Goal: Complete application form

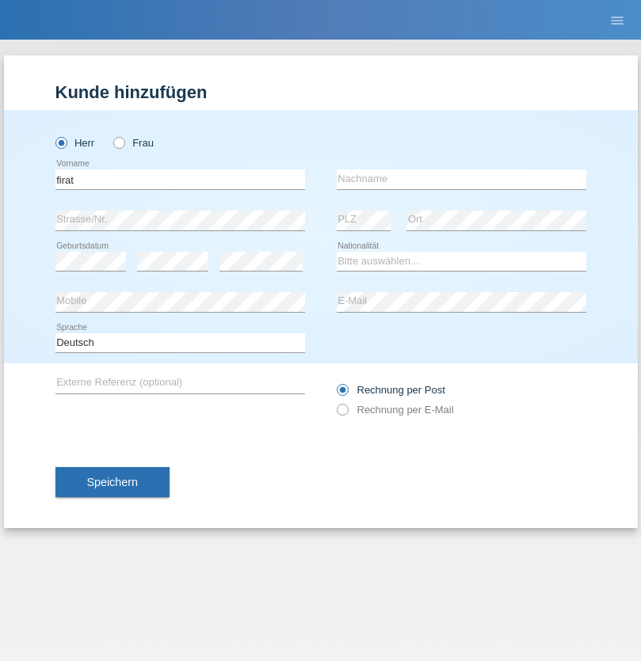
type input "firat"
click at [461, 179] on input "text" at bounding box center [460, 179] width 249 height 20
type input "kara"
select select "CH"
radio input "true"
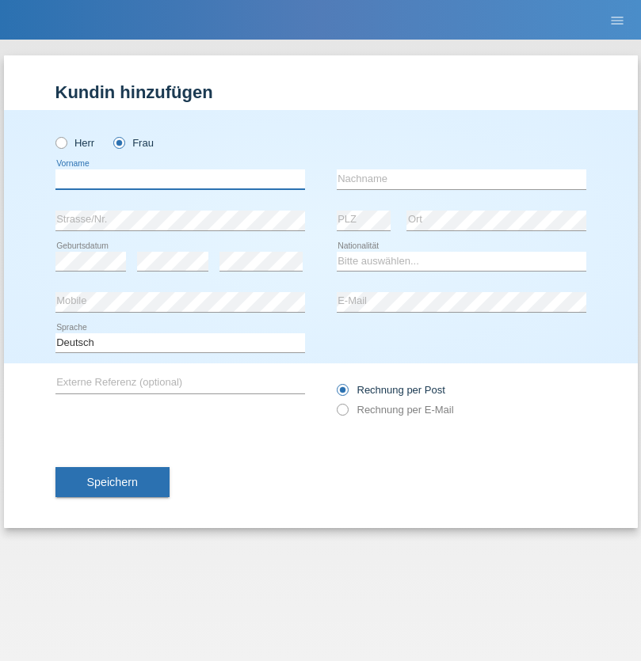
click at [180, 179] on input "text" at bounding box center [179, 179] width 249 height 20
type input "Nadin"
click at [461, 179] on input "text" at bounding box center [460, 179] width 249 height 20
type input "Ido"
select select "CH"
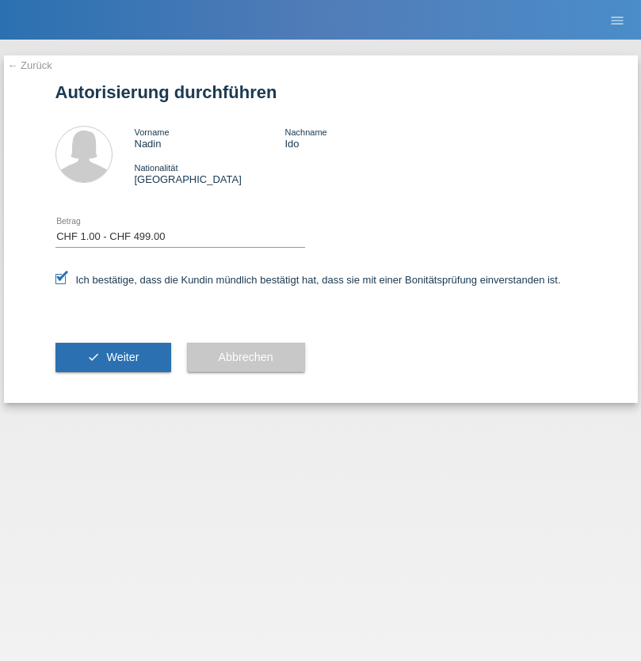
select select "1"
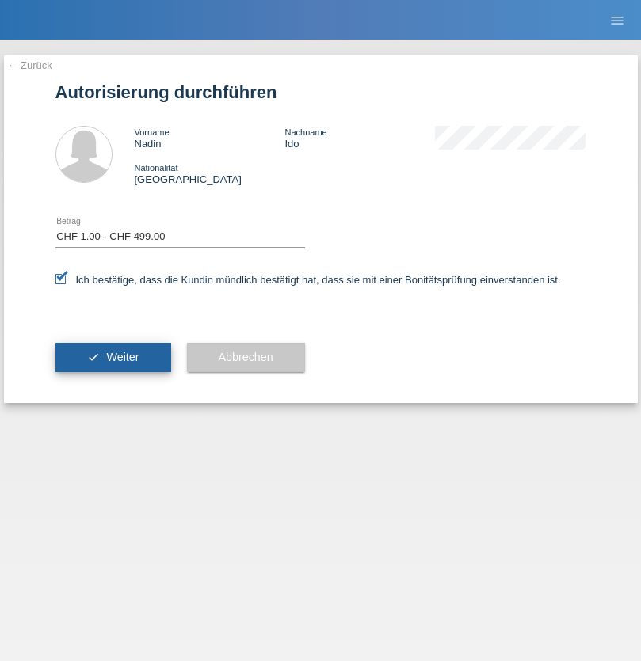
click at [112, 357] on span "Weiter" at bounding box center [122, 357] width 32 height 13
